Goal: Task Accomplishment & Management: Use online tool/utility

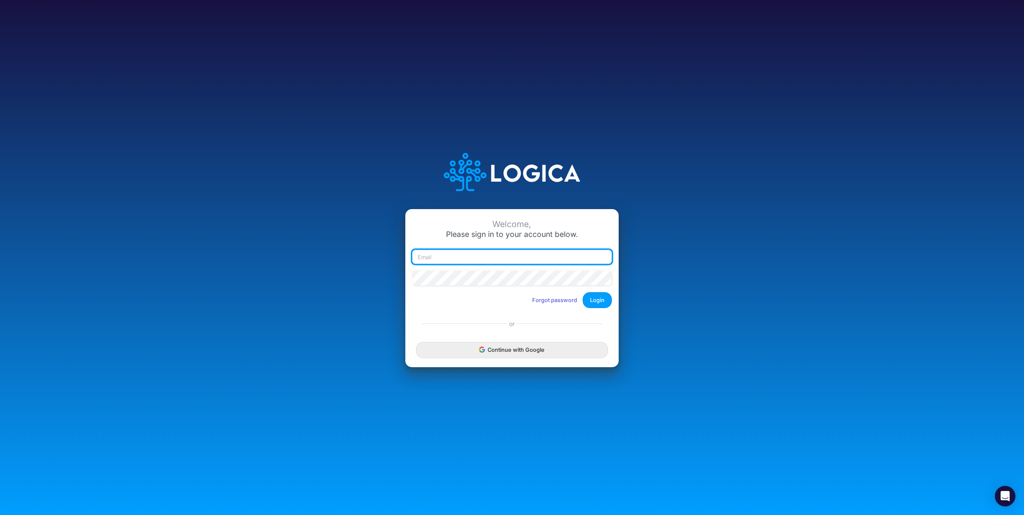
drag, startPoint x: 433, startPoint y: 258, endPoint x: 397, endPoint y: 245, distance: 38.2
click at [432, 258] on input "email" at bounding box center [512, 257] width 200 height 15
paste input "carissa.castro+cquence2@logica.cloud"
type input "carissa.castro+cquence2@logica.cloud"
click at [598, 301] on button "Login" at bounding box center [597, 300] width 29 height 16
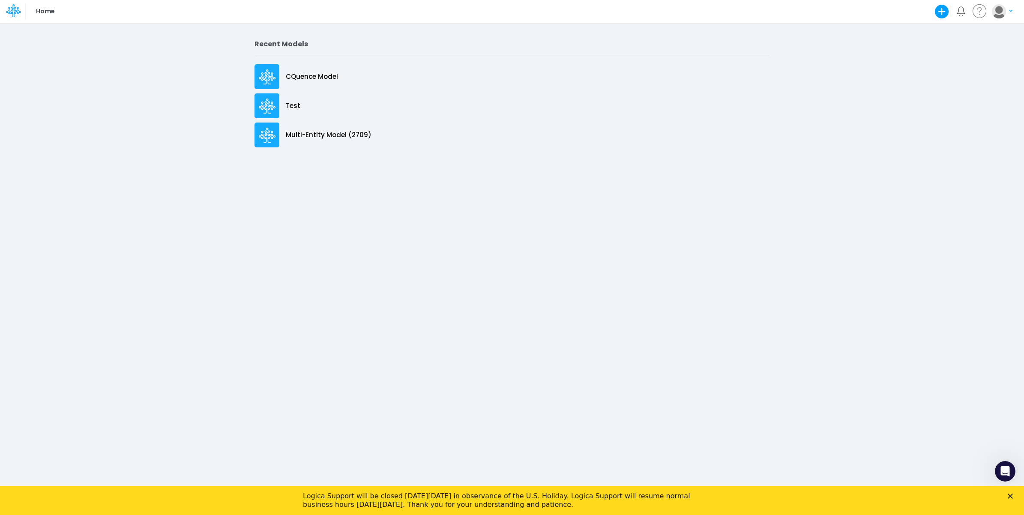
click at [1014, 489] on div "Logica Support will be closed [DATE][DATE] in observance of the U.S. Holiday. L…" at bounding box center [512, 500] width 1024 height 22
click at [1014, 495] on div "Close" at bounding box center [1012, 496] width 9 height 5
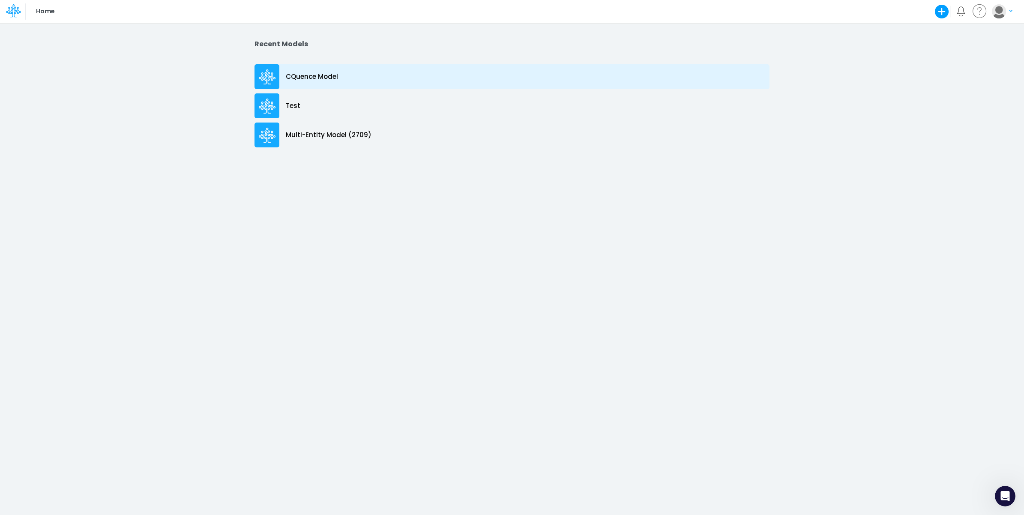
click at [322, 74] on p "CQuence Model" at bounding box center [312, 77] width 52 height 10
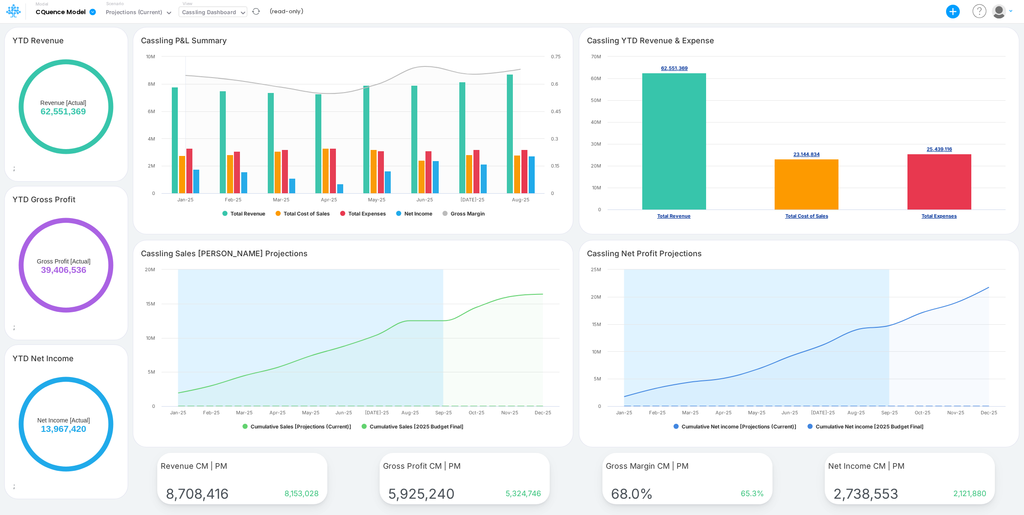
click at [210, 15] on div "Cassling Dashboard" at bounding box center [209, 13] width 54 height 10
type input "surg"
click at [217, 25] on div "Sales Surgery 2026 Budget - P&L" at bounding box center [237, 28] width 116 height 14
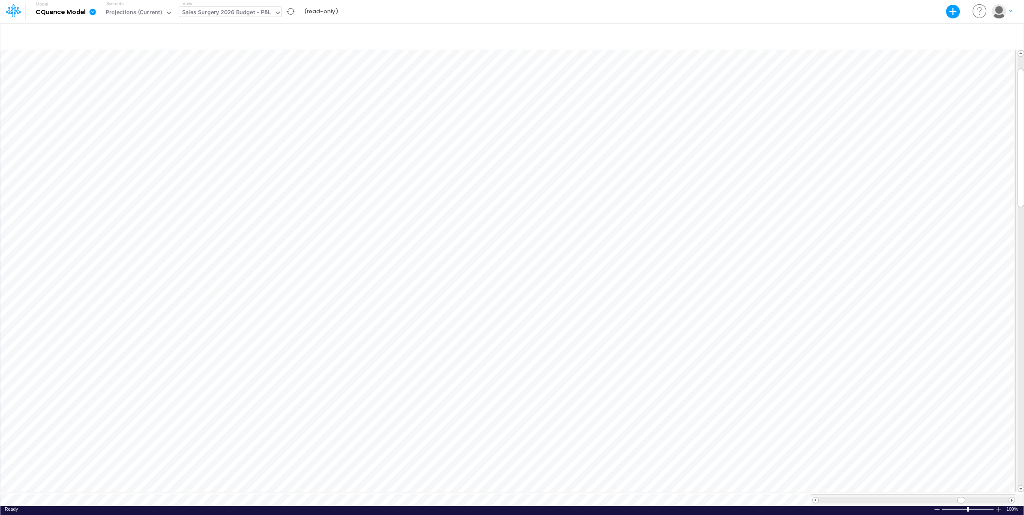
click at [540, 12] on div "Model CQuence Model Export Excel Scenario Projections (Current) View Sales Surg…" at bounding box center [512, 11] width 922 height 23
click at [246, 13] on div "Sales Surgery 2026 Budget - P&L" at bounding box center [226, 13] width 89 height 10
type input "head"
click at [221, 11] on div "Sales Surgery 2026 Budget - P&L" at bounding box center [226, 13] width 89 height 10
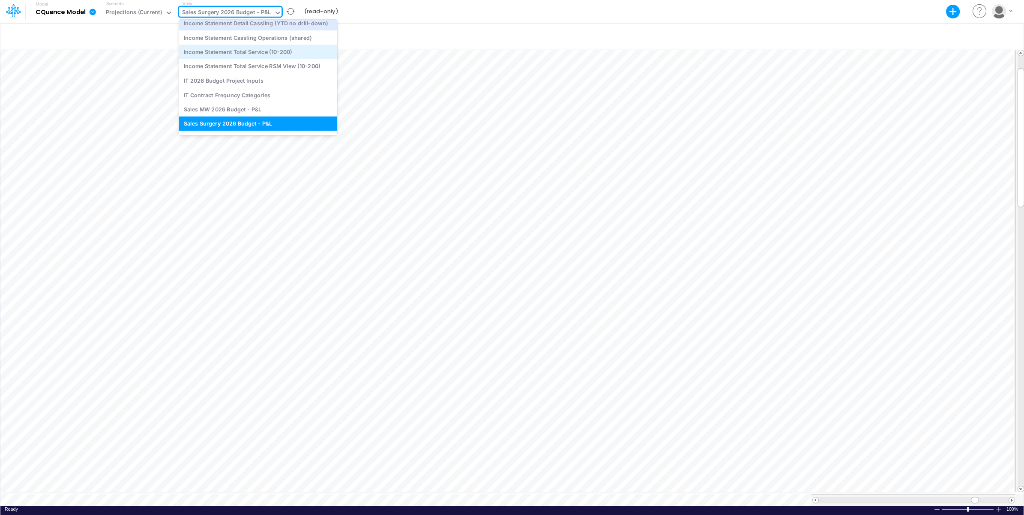
scroll to position [50, 0]
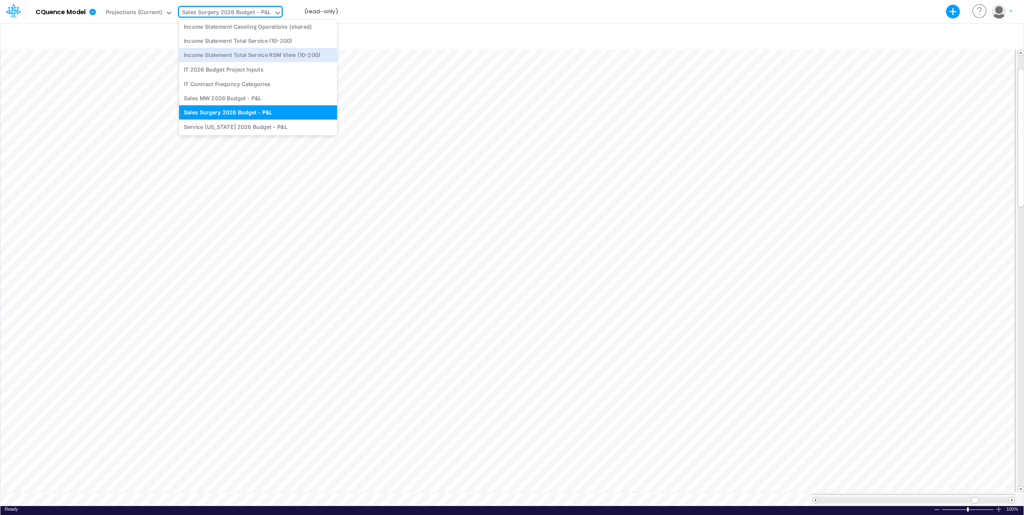
click at [412, 10] on div "Model CQuence Model Export Excel Scenario Projections (Current) View option Sal…" at bounding box center [512, 11] width 922 height 23
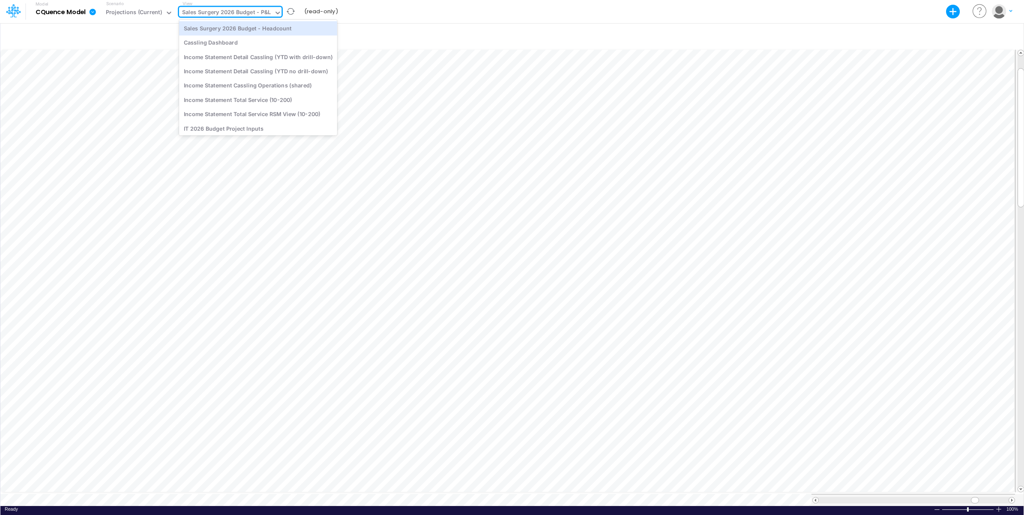
click at [236, 11] on div "Sales Surgery 2026 Budget - P&L" at bounding box center [226, 13] width 89 height 10
click at [277, 33] on div "Sales Surgery 2026 Budget - Headcount" at bounding box center [258, 28] width 158 height 14
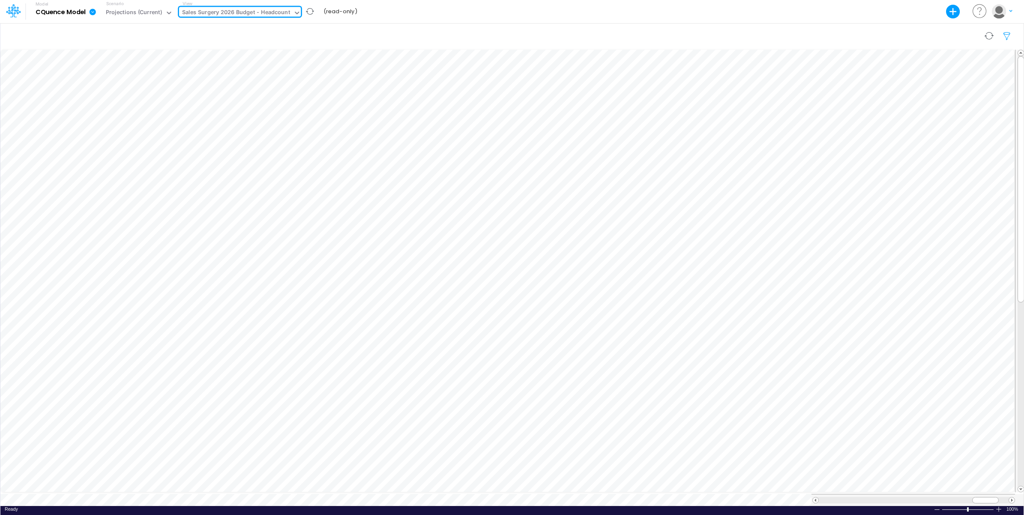
click at [1008, 35] on icon "button" at bounding box center [1007, 36] width 13 height 9
select select "notEqual"
